Goal: Task Accomplishment & Management: Manage account settings

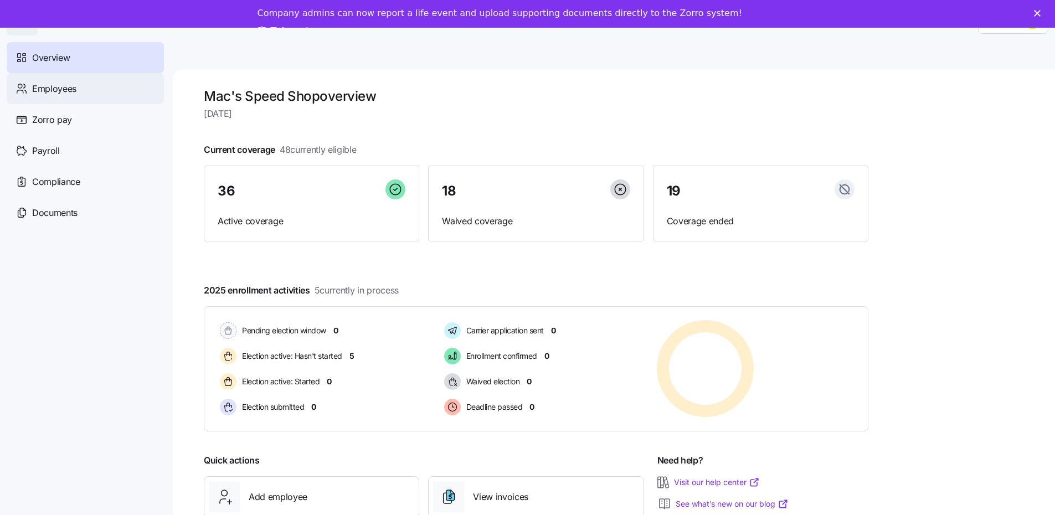
click at [48, 88] on span "Employees" at bounding box center [54, 89] width 44 height 14
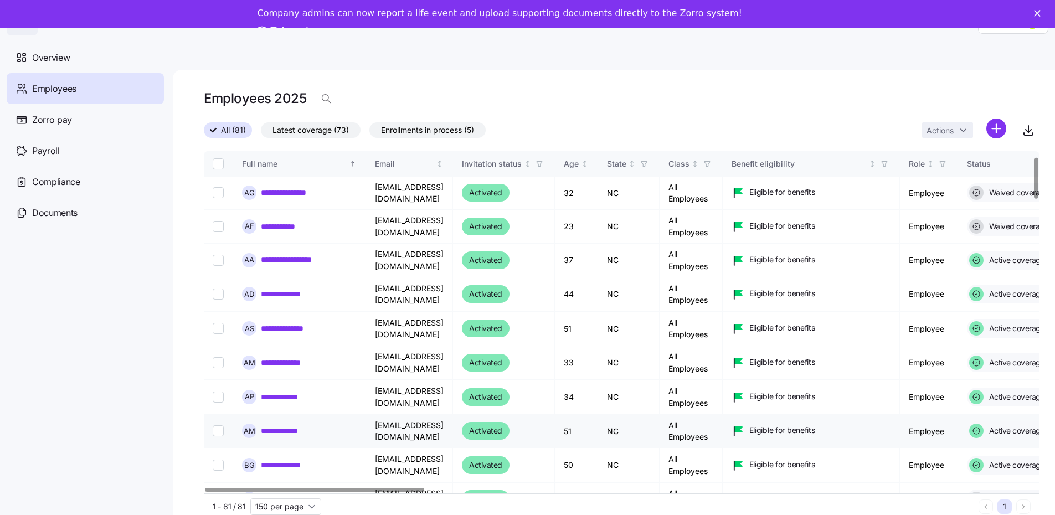
scroll to position [166, 0]
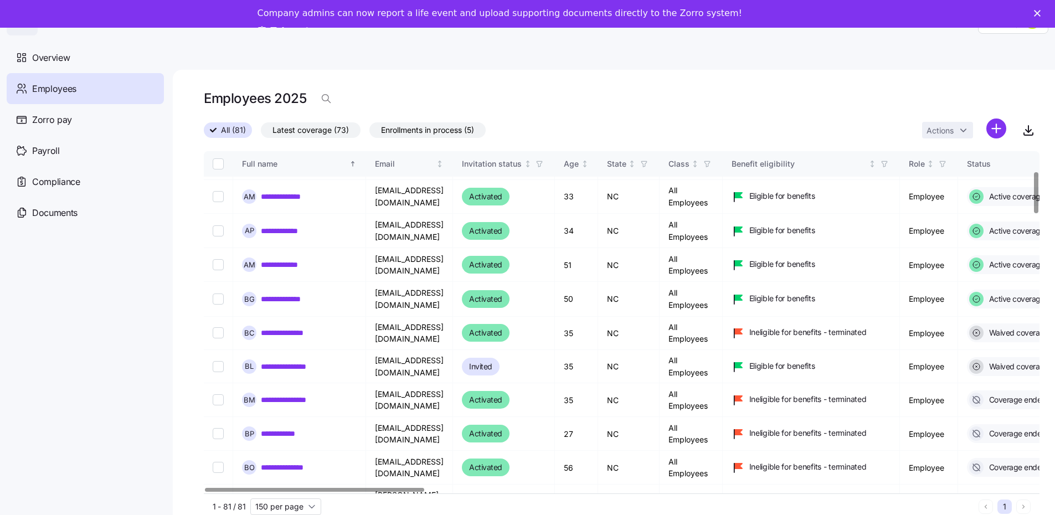
drag, startPoint x: 378, startPoint y: 493, endPoint x: 547, endPoint y: 494, distance: 168.9
click at [547, 494] on div "1 - 81 / 81 150 per page 1" at bounding box center [621, 506] width 835 height 26
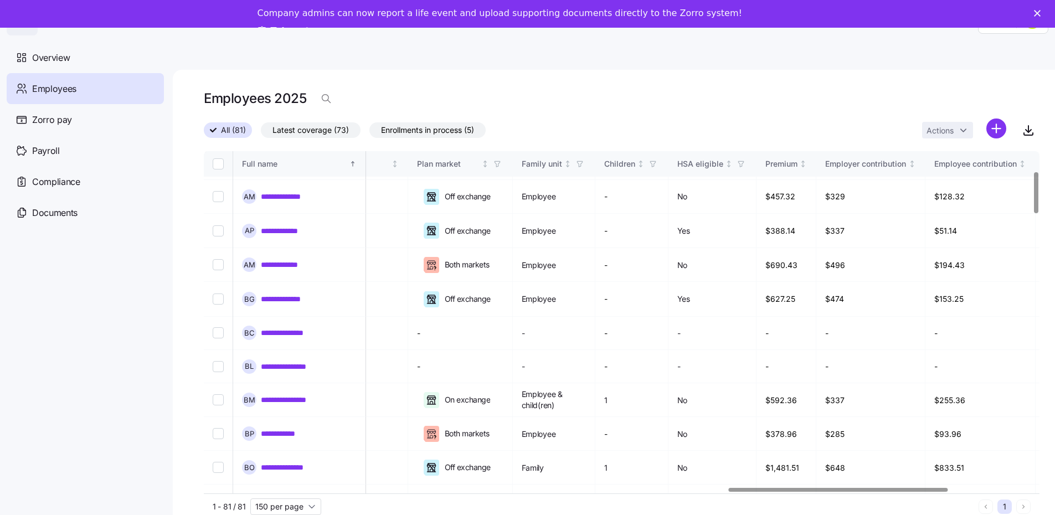
click at [916, 492] on div at bounding box center [838, 490] width 219 height 4
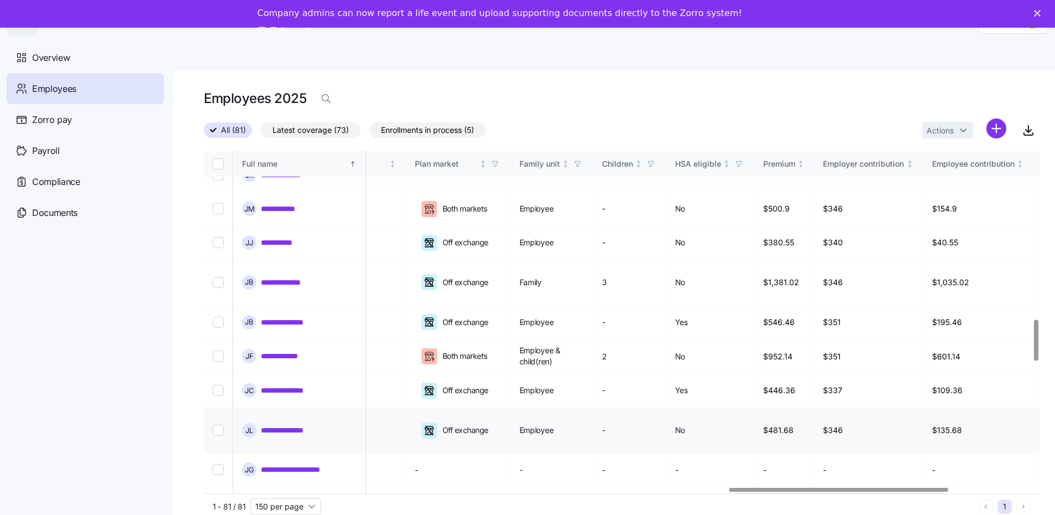
scroll to position [1606, 2018]
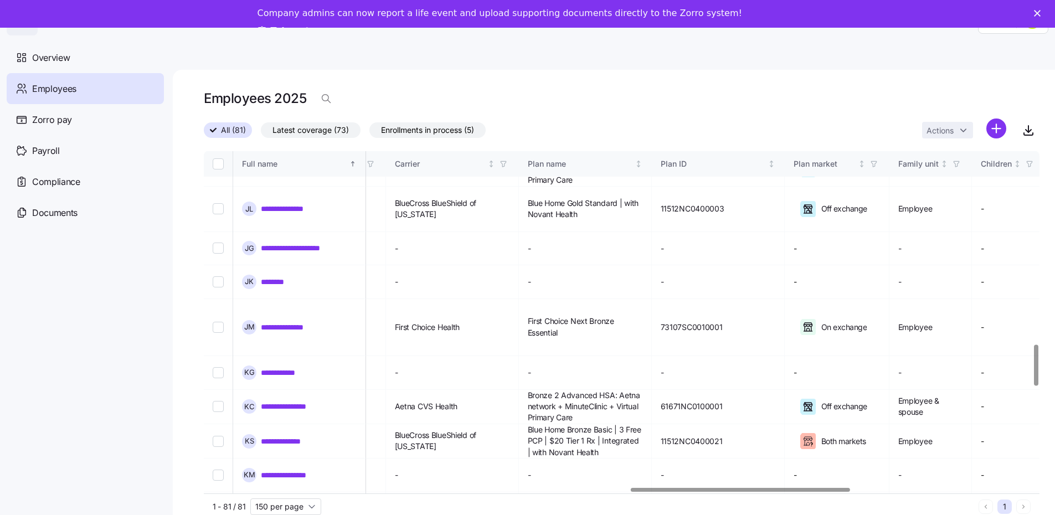
click at [674, 492] on div at bounding box center [740, 490] width 219 height 4
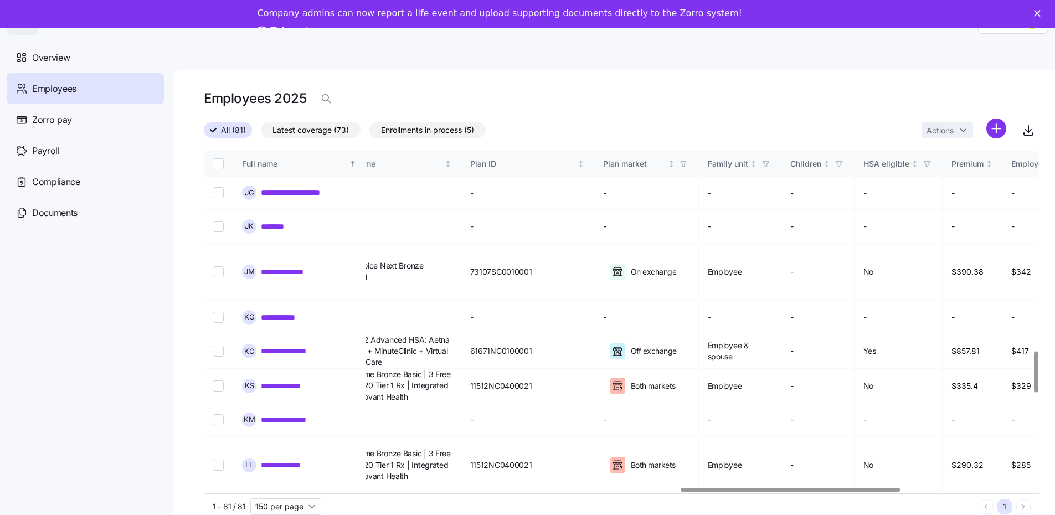
scroll to position [1661, 1832]
click at [703, 492] on div at bounding box center [790, 490] width 219 height 4
click at [450, 162] on icon "Not sorted" at bounding box center [446, 164] width 8 height 8
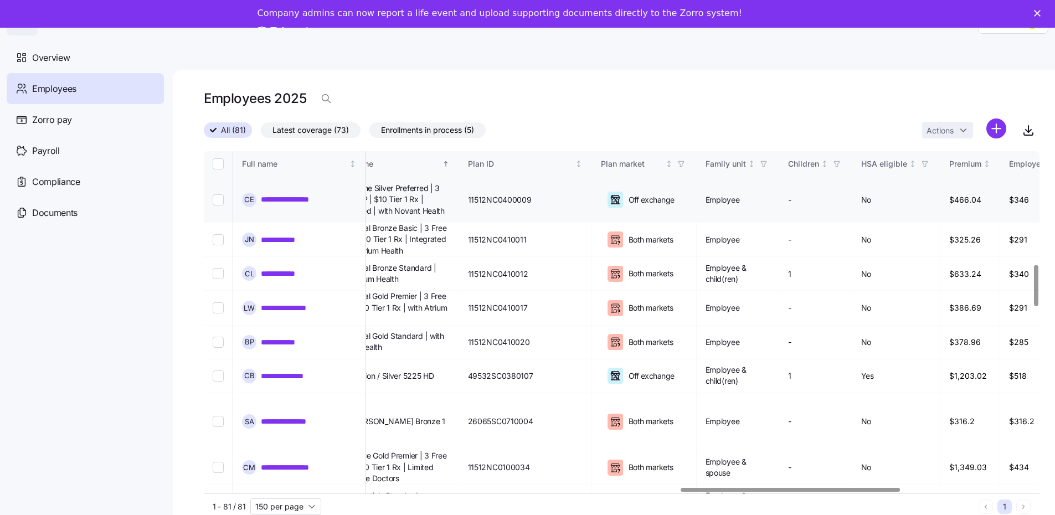
scroll to position [941, 1832]
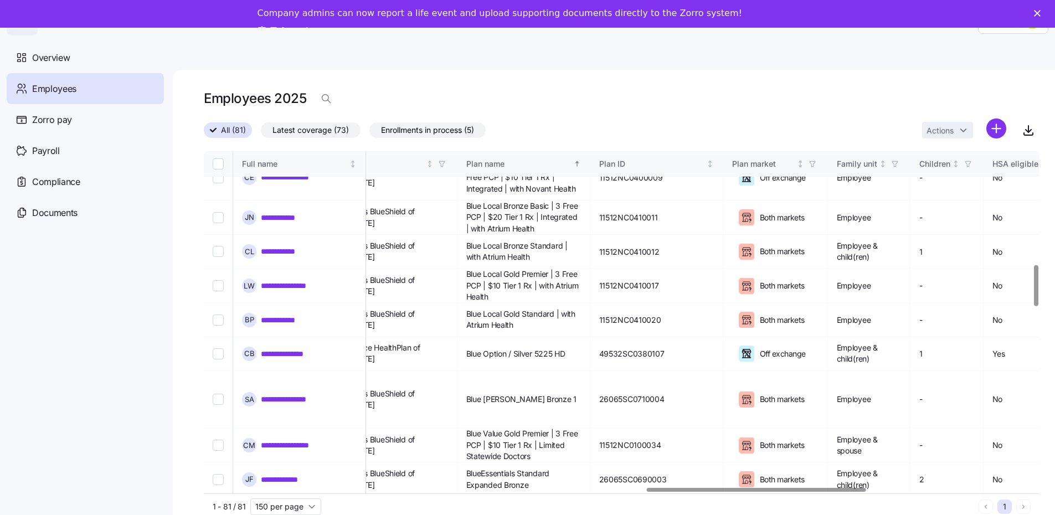
click at [685, 492] on div at bounding box center [756, 490] width 219 height 4
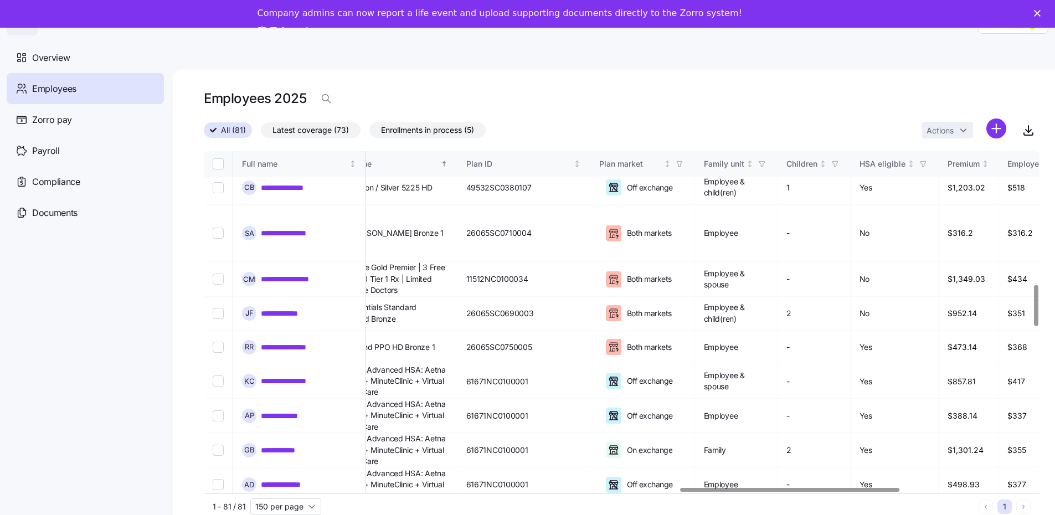
scroll to position [1107, 1840]
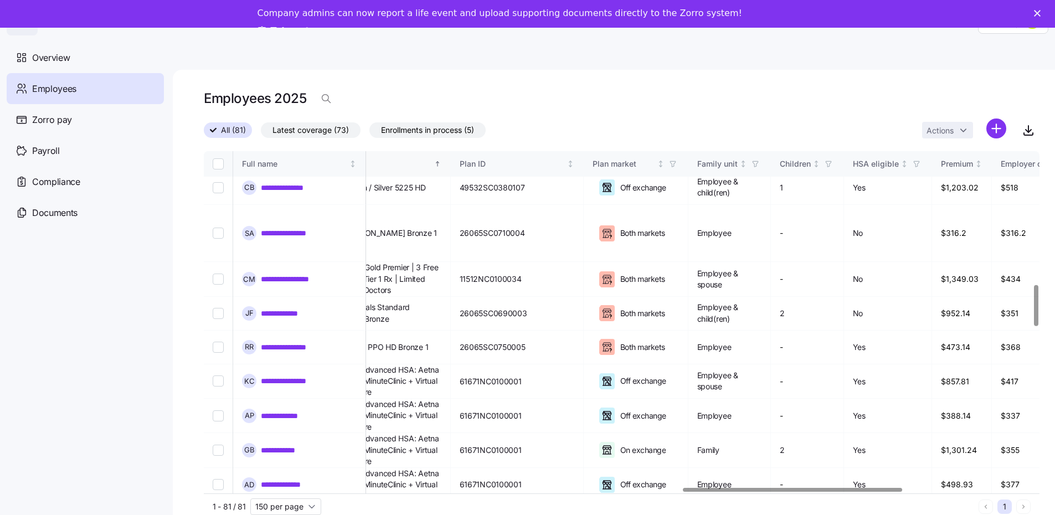
click at [692, 488] on div at bounding box center [792, 490] width 219 height 4
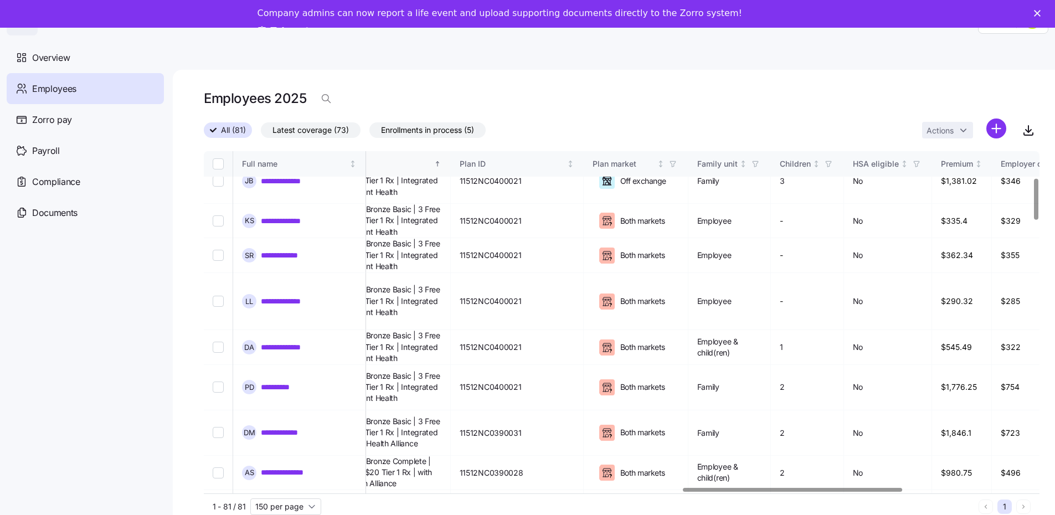
scroll to position [166, 1840]
